Goal: Task Accomplishment & Management: Complete application form

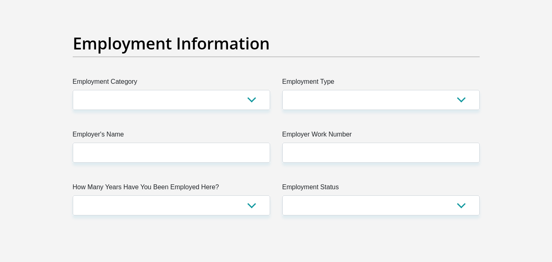
scroll to position [1457, 0]
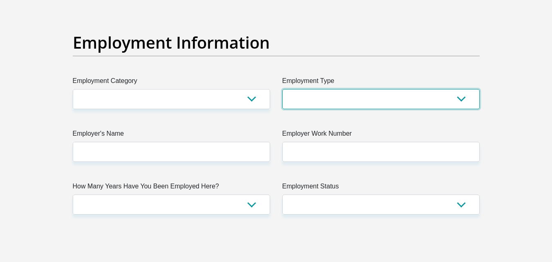
click at [320, 96] on select "College/Lecturer Craft Seller Creative Driver Executive Farmer Forces - Non Com…" at bounding box center [380, 99] width 197 height 20
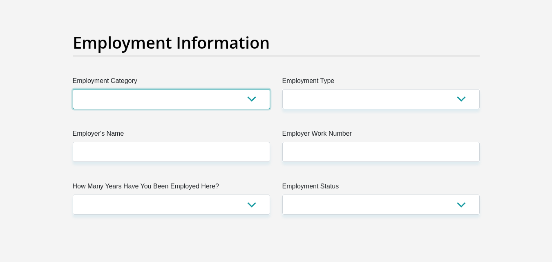
click at [226, 98] on select "AGRICULTURE ALCOHOL & TOBACCO CONSTRUCTION MATERIALS METALLURGY EQUIPMENT FOR R…" at bounding box center [171, 99] width 197 height 20
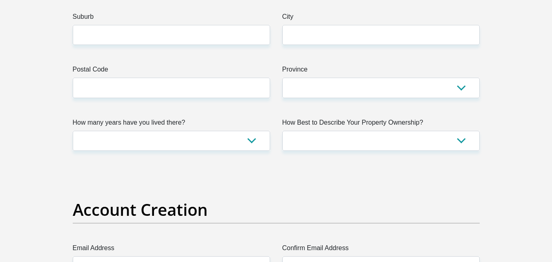
scroll to position [506, 0]
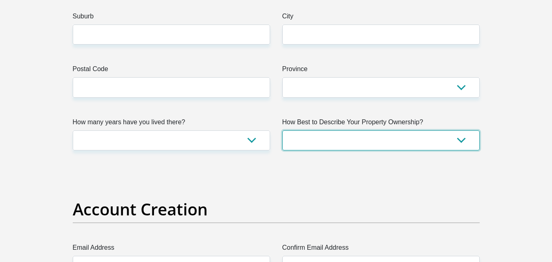
click at [316, 142] on select "Owned Rented Family Owned Company Dwelling" at bounding box center [380, 140] width 197 height 20
select select "parents"
click at [282, 130] on select "Owned Rented Family Owned Company Dwelling" at bounding box center [380, 140] width 197 height 20
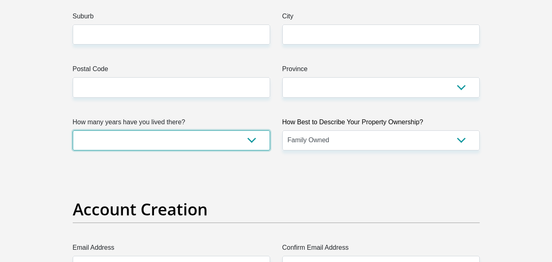
click at [245, 136] on select "less than 1 year 1-3 years 3-5 years 5+ years" at bounding box center [171, 140] width 197 height 20
select select "5"
click at [73, 130] on select "less than 1 year 1-3 years 3-5 years 5+ years" at bounding box center [171, 140] width 197 height 20
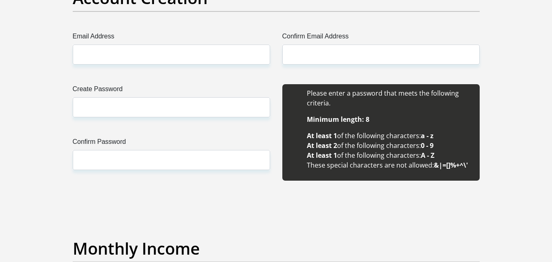
scroll to position [717, 0]
